Goal: Task Accomplishment & Management: Manage account settings

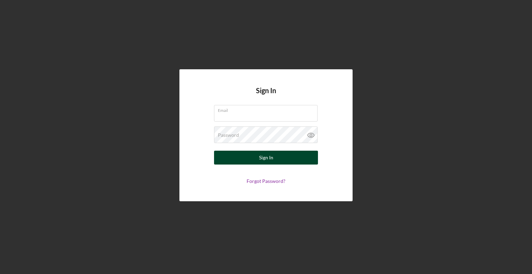
type input "[EMAIL_ADDRESS][DOMAIN_NAME]"
click at [236, 159] on button "Sign In" at bounding box center [266, 158] width 104 height 14
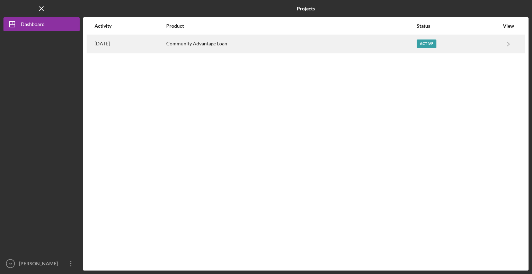
click at [426, 43] on div "Active" at bounding box center [427, 44] width 20 height 9
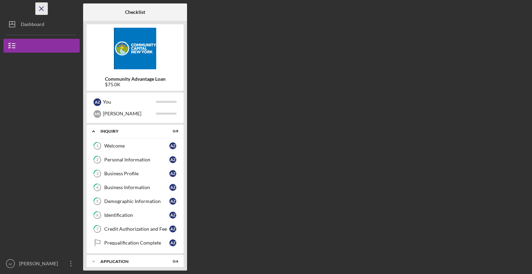
click at [41, 9] on line "button" at bounding box center [42, 9] width 4 height 4
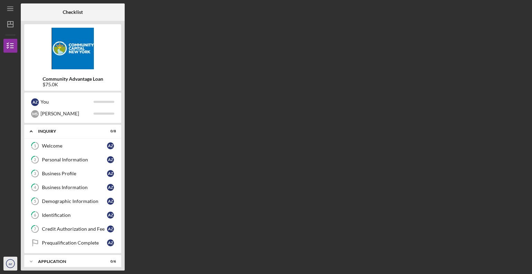
click at [10, 263] on text "az" at bounding box center [10, 264] width 3 height 4
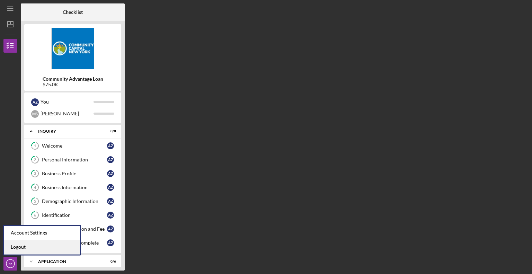
click at [19, 246] on link "Logout" at bounding box center [42, 247] width 76 height 14
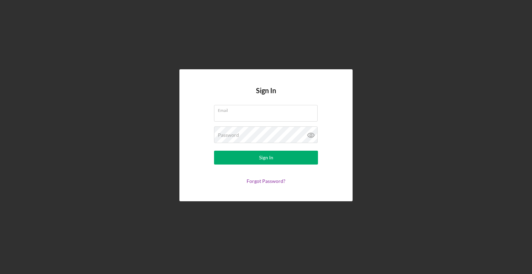
type input "[EMAIL_ADDRESS][DOMAIN_NAME]"
